Goal: Task Accomplishment & Management: Use online tool/utility

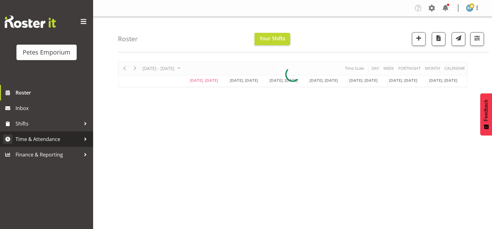
click at [51, 140] on span "Time & Attendance" at bounding box center [48, 139] width 65 height 9
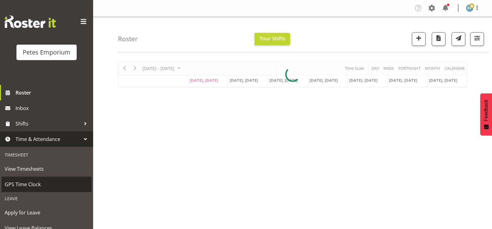
click at [35, 184] on span "GPS Time Clock" at bounding box center [47, 184] width 84 height 9
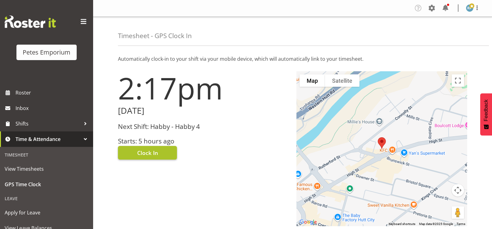
click at [161, 157] on button "Clock In" at bounding box center [147, 153] width 59 height 14
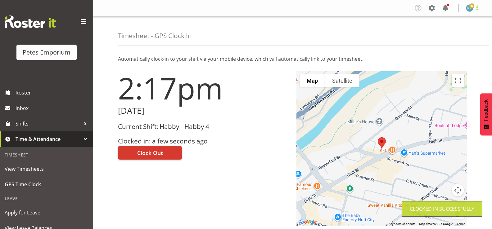
click at [478, 8] on span at bounding box center [476, 7] width 7 height 7
click at [439, 37] on link "Log Out" at bounding box center [451, 32] width 60 height 11
